Goal: Information Seeking & Learning: Learn about a topic

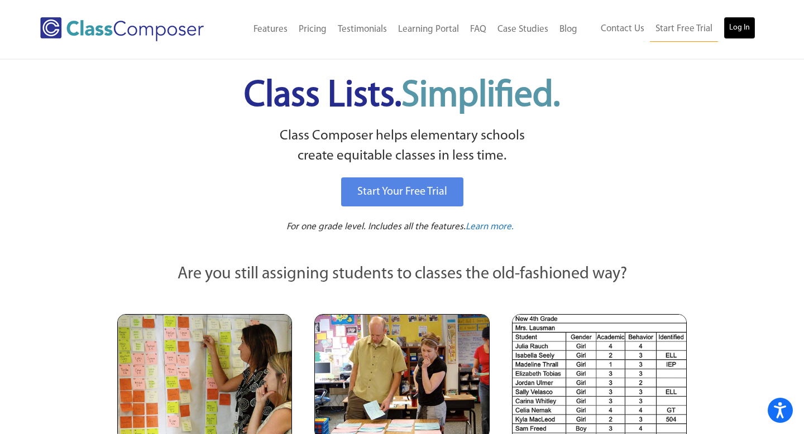
click at [744, 34] on link "Log In" at bounding box center [740, 28] width 32 height 22
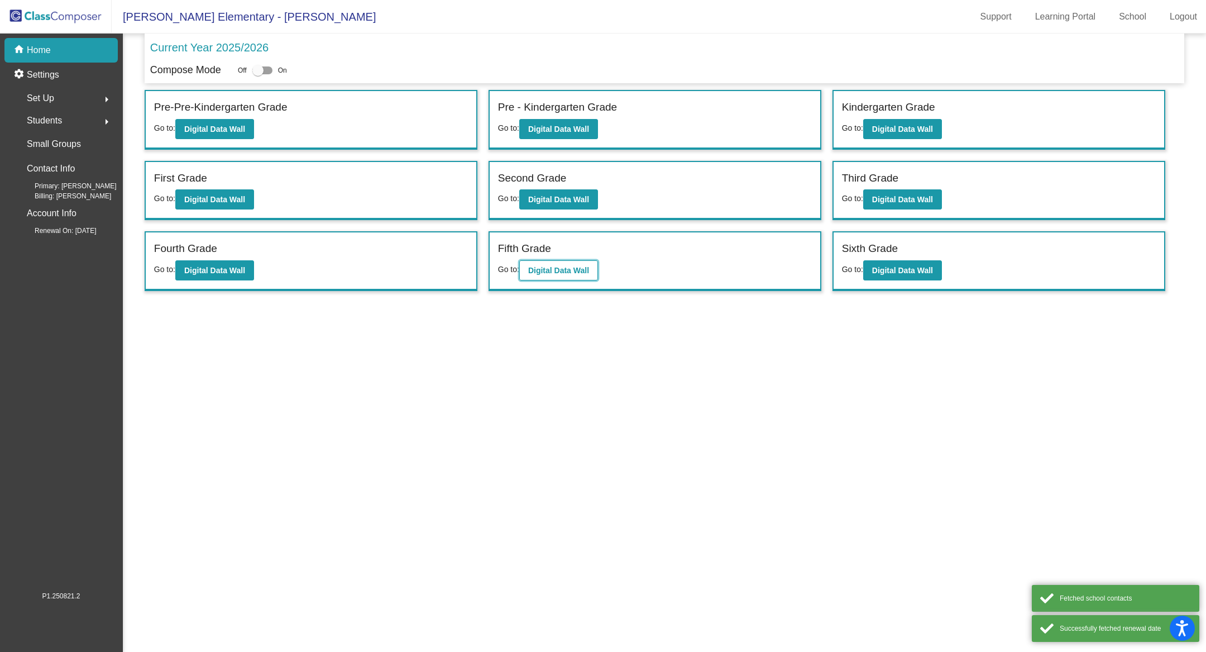
click at [557, 272] on button "Digital Data Wall" at bounding box center [558, 270] width 79 height 20
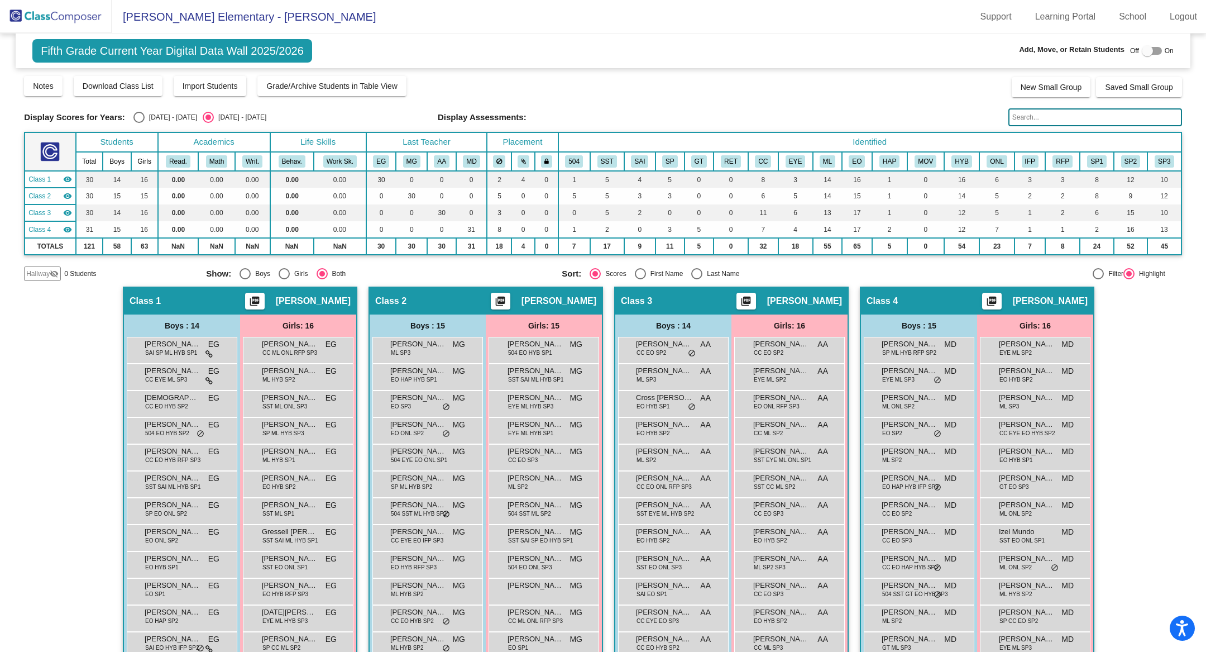
click at [1012, 119] on input "text" at bounding box center [1095, 117] width 174 height 18
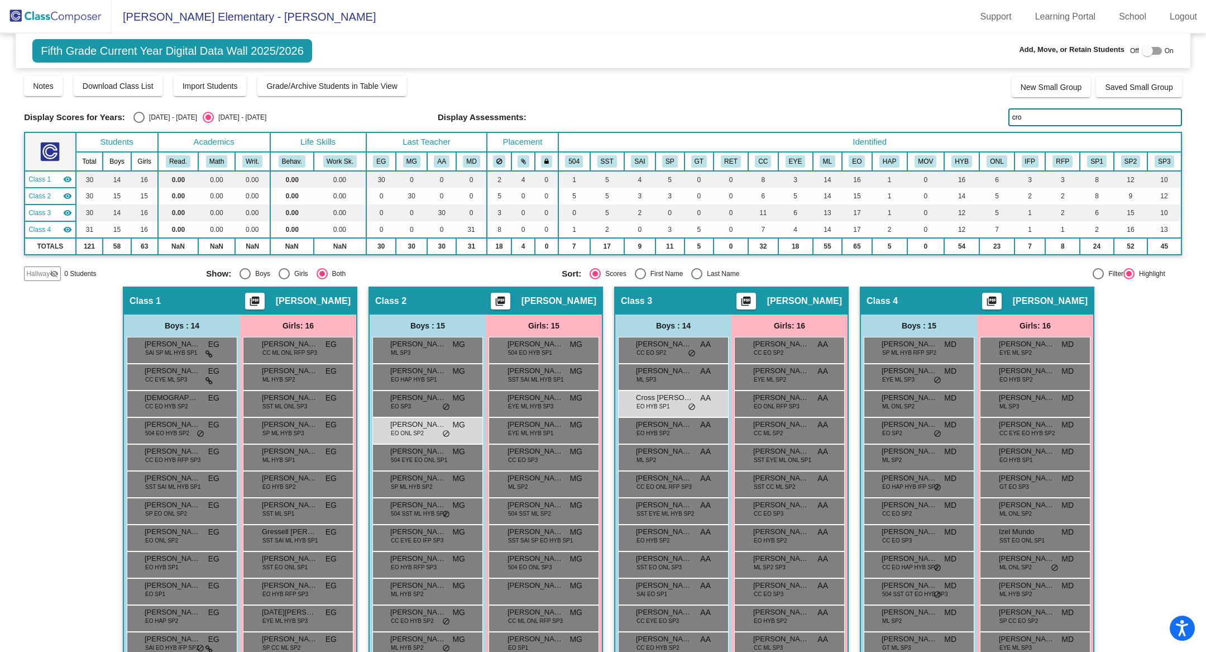
type input "cros"
drag, startPoint x: 1037, startPoint y: 114, endPoint x: 982, endPoint y: 112, distance: 55.4
click at [987, 114] on div "Display Scores for Years: 2024 - 2025 2025 - 2026 Display Assessments: cros" at bounding box center [603, 117] width 1158 height 18
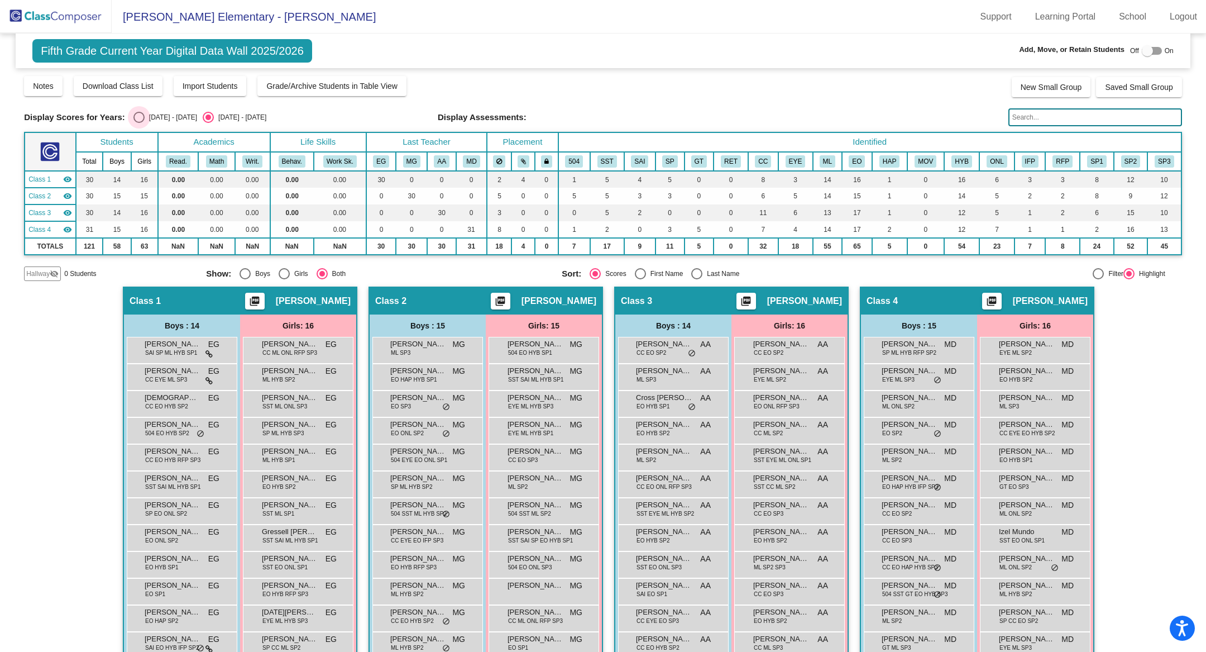
click at [142, 116] on div "Select an option" at bounding box center [138, 117] width 11 height 11
click at [139, 123] on input "2024 - 2025" at bounding box center [138, 123] width 1 height 1
radio input "true"
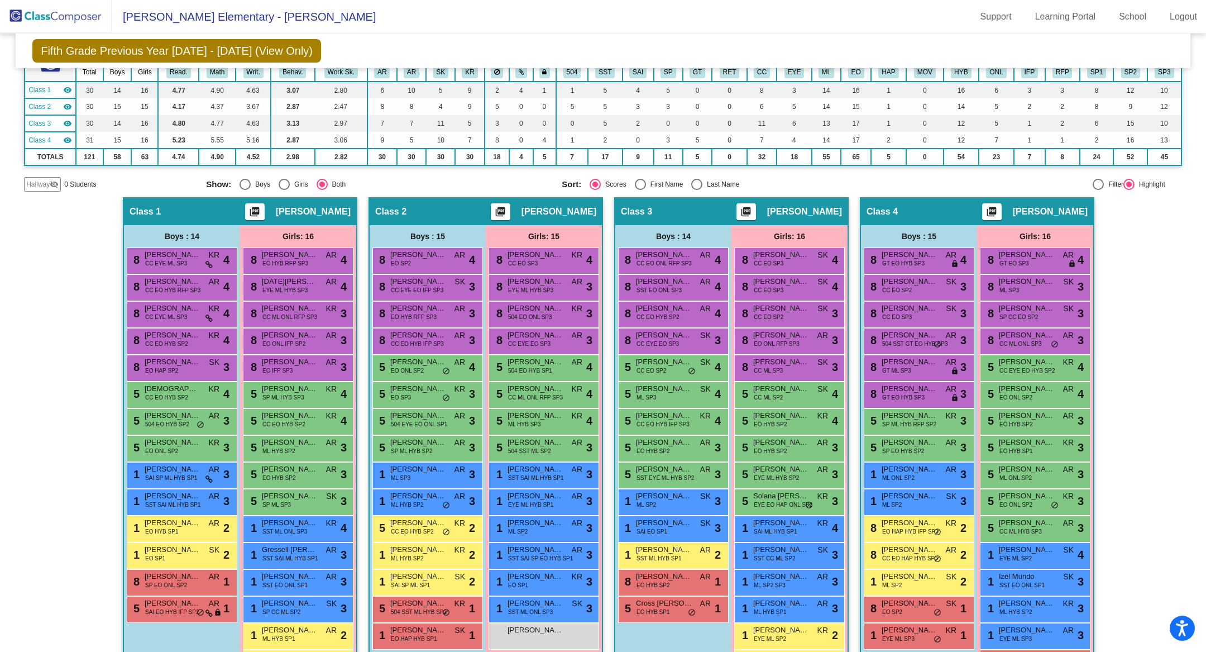
scroll to position [127, 0]
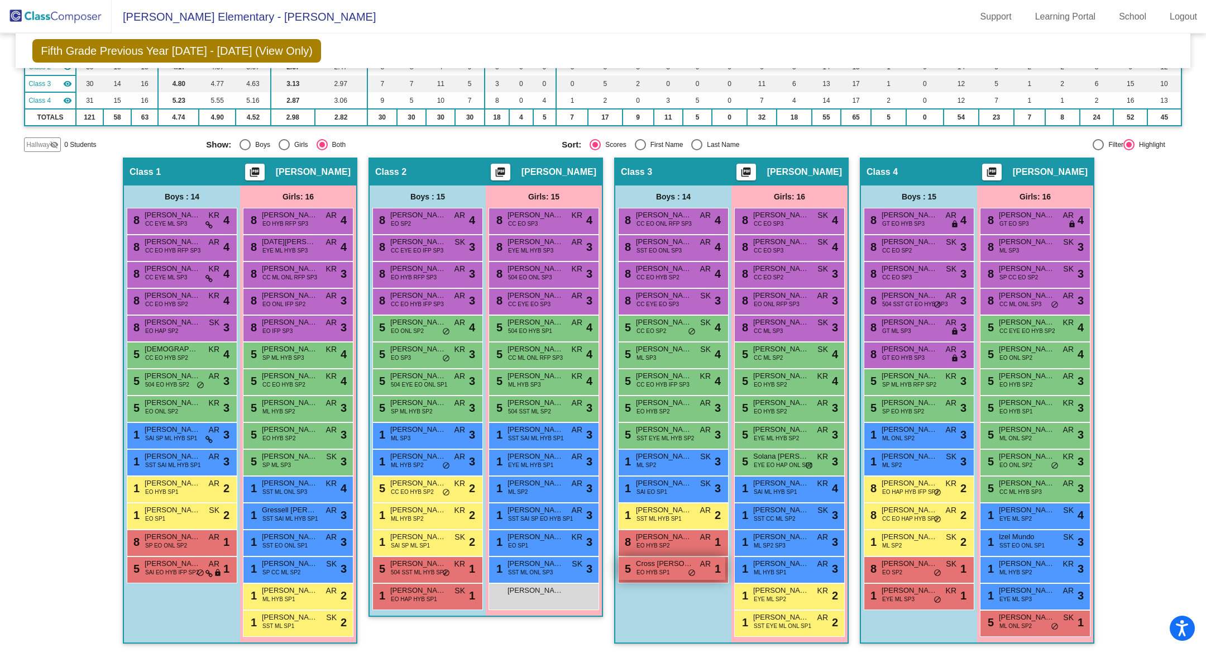
click at [650, 564] on span "Cross Cooper" at bounding box center [664, 563] width 56 height 11
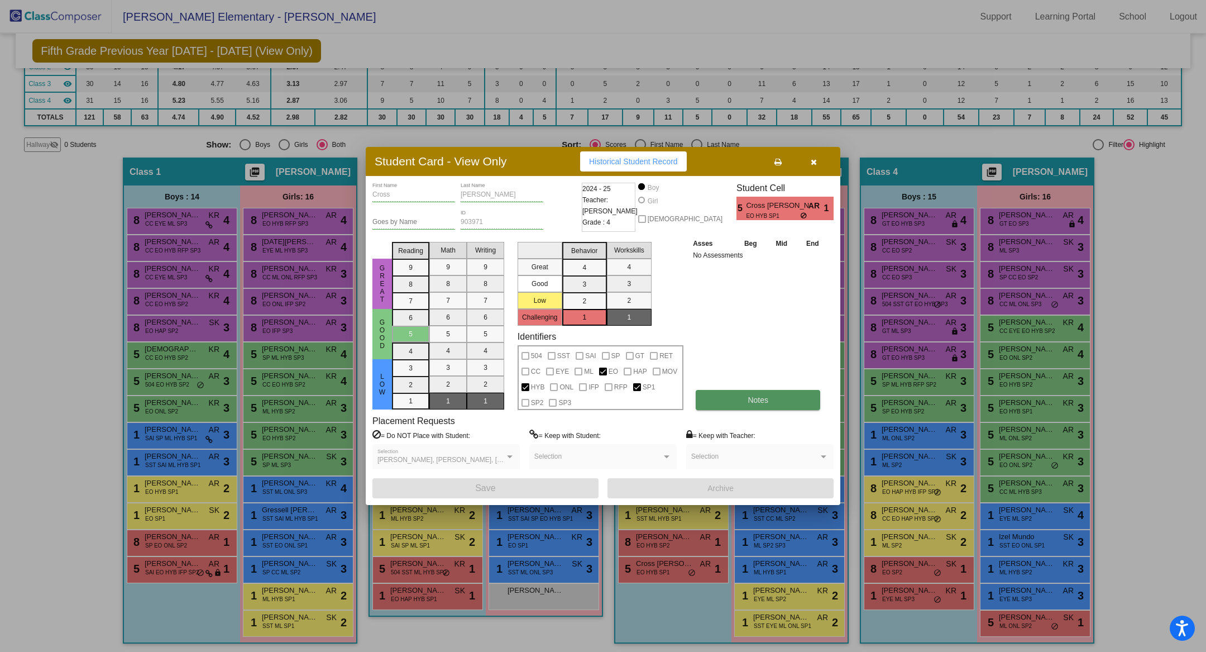
click at [749, 390] on button "Notes" at bounding box center [758, 400] width 125 height 20
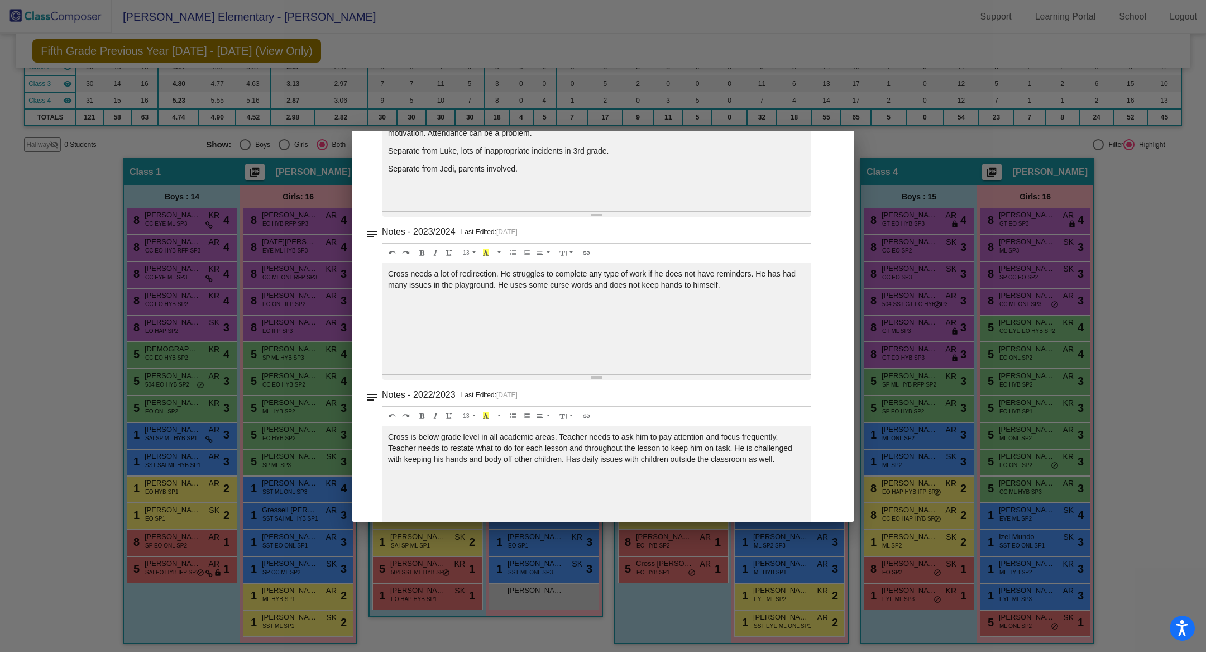
scroll to position [0, 0]
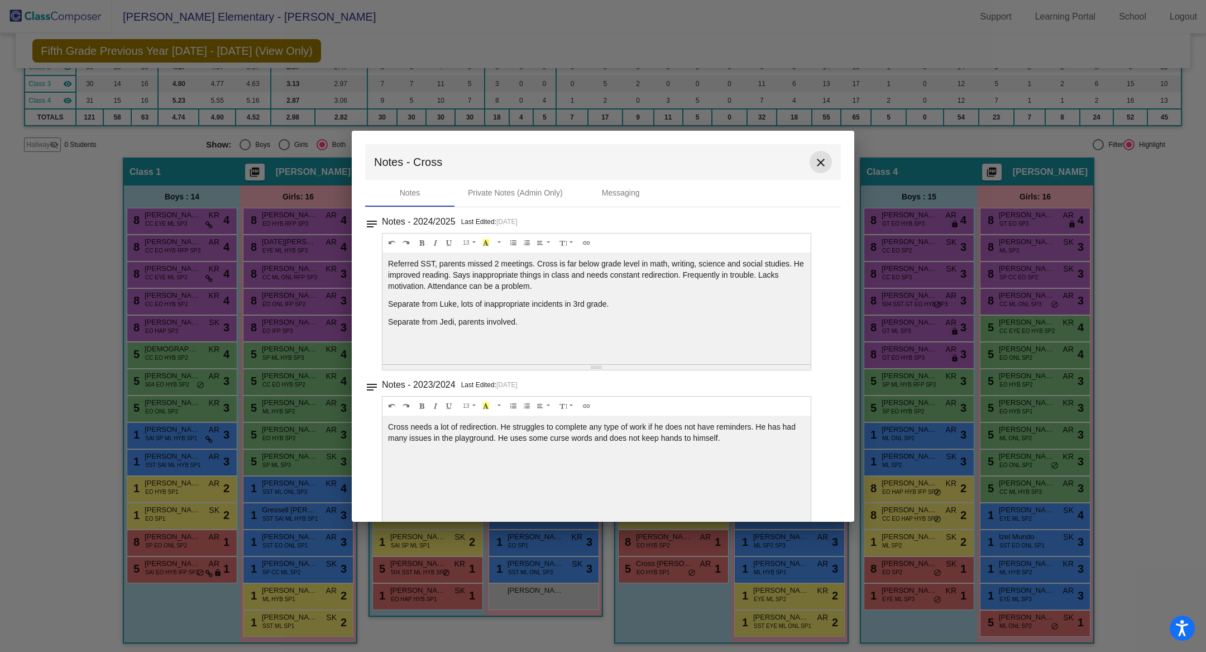
click at [817, 160] on mat-icon "close" at bounding box center [820, 162] width 13 height 13
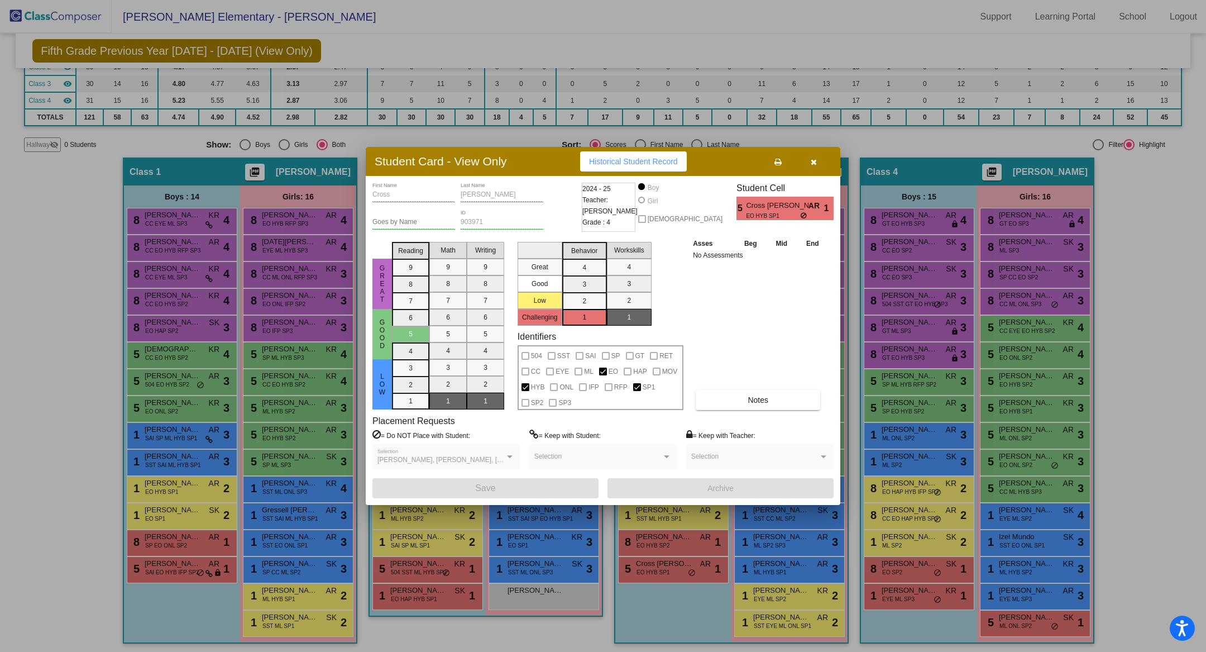
click at [816, 161] on icon "button" at bounding box center [814, 162] width 6 height 8
